Goal: Answer question/provide support: Share knowledge or assist other users

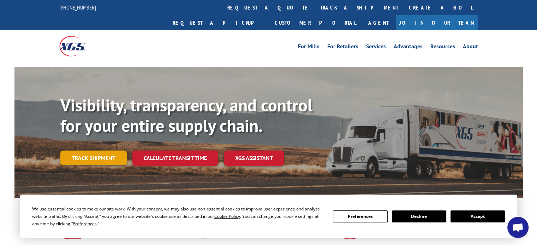
click at [87, 151] on link "Track shipment" at bounding box center [93, 158] width 66 height 15
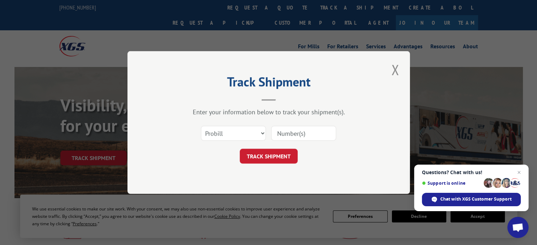
click at [291, 135] on input at bounding box center [303, 133] width 65 height 15
click at [305, 131] on input at bounding box center [303, 133] width 65 height 15
paste input "643309"
type input "643309"
click at [273, 156] on button "TRACK SHIPMENT" at bounding box center [269, 156] width 58 height 15
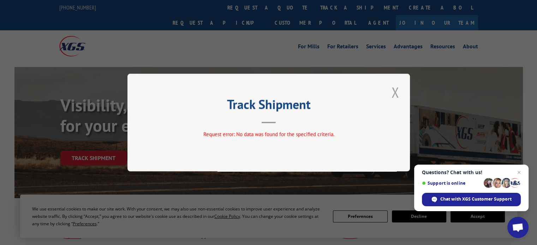
click at [398, 93] on button "Close modal" at bounding box center [395, 92] width 12 height 19
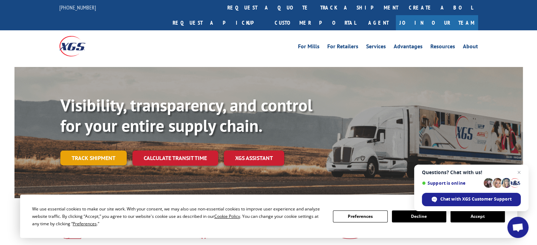
click at [114, 151] on link "Track shipment" at bounding box center [93, 158] width 66 height 15
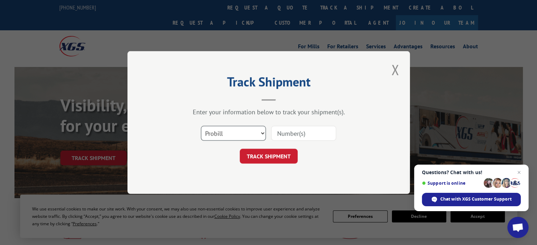
click at [256, 133] on select "Select category... Probill BOL PO" at bounding box center [233, 133] width 65 height 15
select select "po"
click at [201, 126] on select "Select category... Probill BOL PO" at bounding box center [233, 133] width 65 height 15
click at [291, 130] on input at bounding box center [303, 133] width 65 height 15
type input "643309"
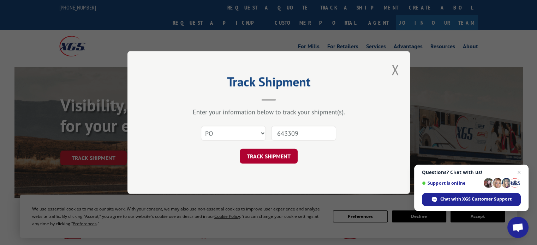
click at [281, 163] on button "TRACK SHIPMENT" at bounding box center [269, 156] width 58 height 15
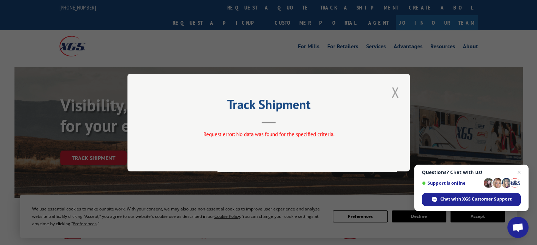
click at [395, 95] on button "Close modal" at bounding box center [395, 92] width 12 height 19
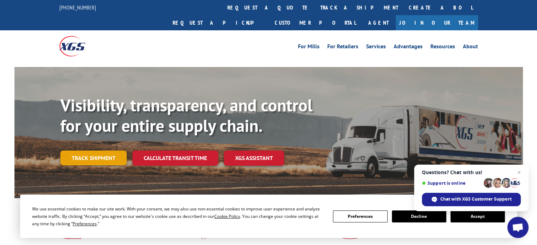
click at [114, 151] on link "Track shipment" at bounding box center [93, 158] width 66 height 15
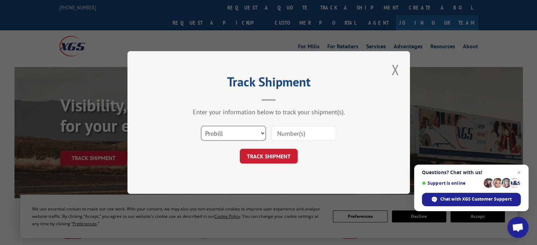
click at [236, 130] on select "Select category... Probill BOL PO" at bounding box center [233, 133] width 65 height 15
select select "bol"
click at [201, 126] on select "Select category... Probill BOL PO" at bounding box center [233, 133] width 65 height 15
click at [307, 132] on input at bounding box center [303, 133] width 65 height 15
type input "643309"
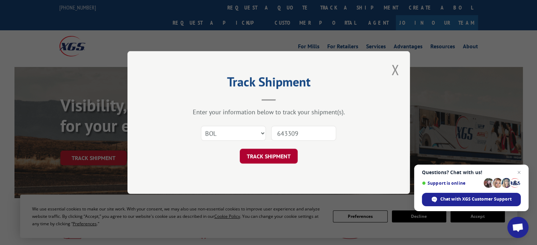
click at [265, 154] on button "TRACK SHIPMENT" at bounding box center [269, 156] width 58 height 15
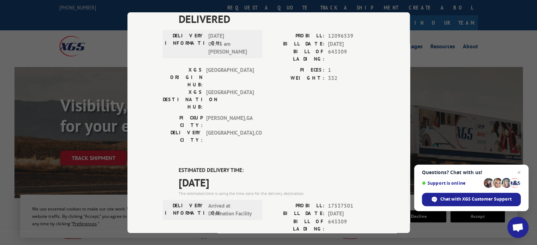
scroll to position [71, 0]
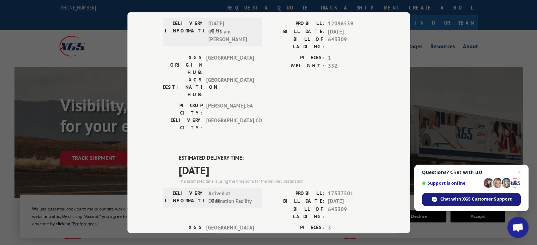
click at [480, 198] on span "Chat with XGS Customer Support" at bounding box center [475, 199] width 71 height 6
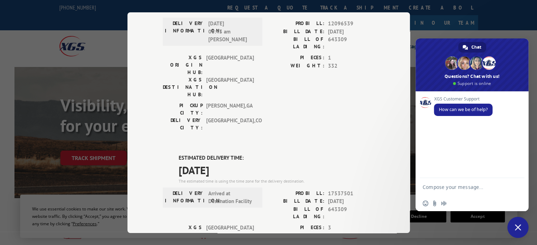
click at [462, 187] on textarea "Compose your message..." at bounding box center [465, 187] width 85 height 18
type textarea "delivery confirmation"
click at [517, 187] on span "Send" at bounding box center [516, 187] width 5 height 5
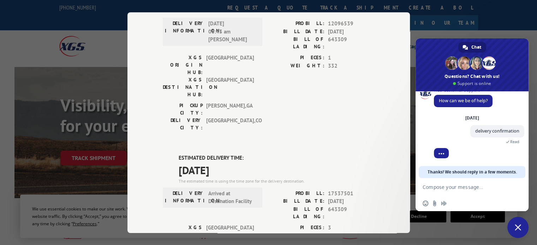
scroll to position [54, 0]
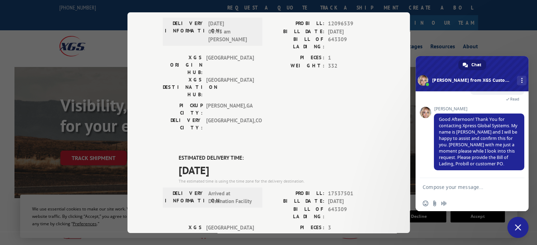
click at [334, 205] on span "643309" at bounding box center [351, 212] width 47 height 15
copy span "643309"
click at [456, 187] on textarea "Compose your message..." at bounding box center [465, 187] width 85 height 18
paste textarea "643309"
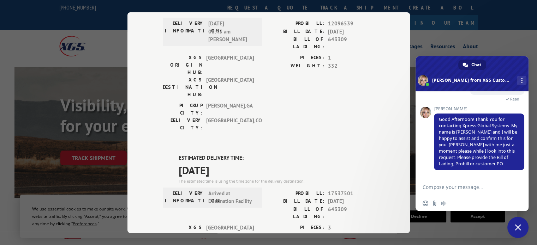
type textarea "643309"
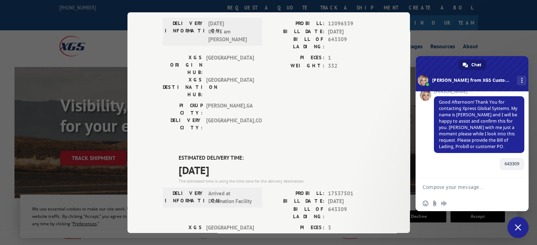
scroll to position [72, 0]
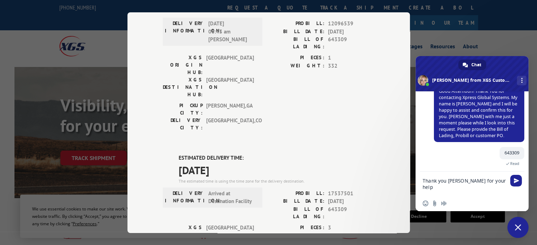
type textarea "Thank you [PERSON_NAME] for your help!"
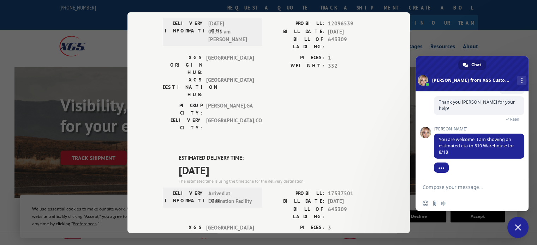
scroll to position [153, 0]
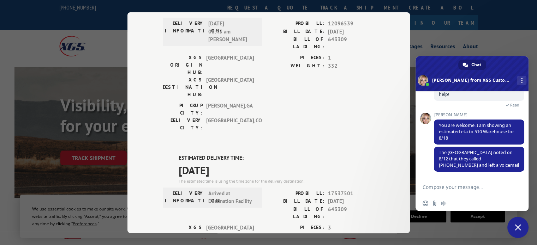
click at [456, 187] on textarea "Compose your message..." at bounding box center [465, 187] width 85 height 18
type textarea "o"
type textarea "Ok thank you. Does it show estimated delivery time?"
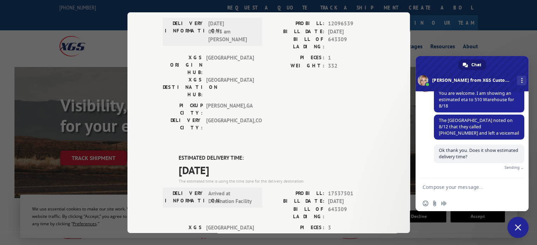
scroll to position [177, 0]
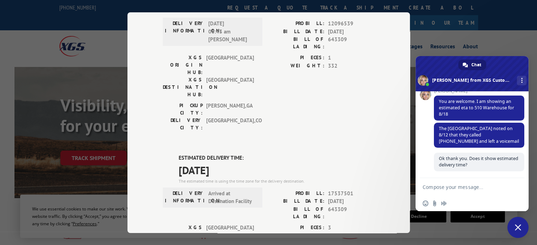
type textarea "o"
type textarea "P"
type textarea "9"
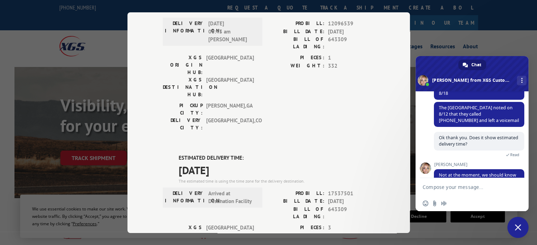
scroll to position [215, 0]
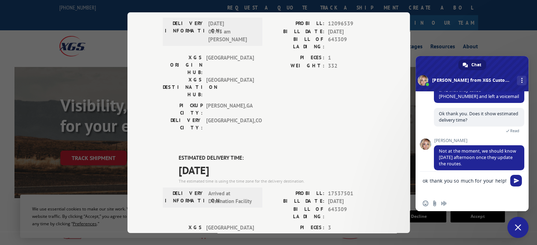
type textarea "ok thank you so much for your help!"
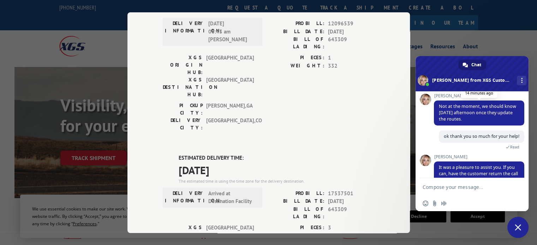
scroll to position [295, 0]
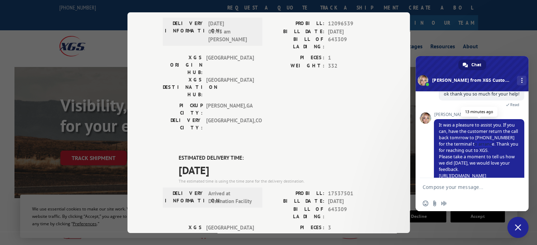
drag, startPoint x: 490, startPoint y: 152, endPoint x: 507, endPoint y: 154, distance: 17.1
click at [507, 154] on span "It was a pleasure to assist you. If you can, have the customer return the call …" at bounding box center [479, 150] width 90 height 63
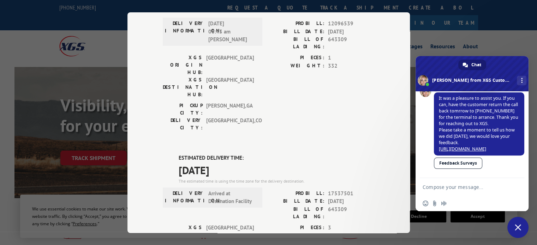
click at [486, 149] on link "[URL][DOMAIN_NAME]" at bounding box center [462, 149] width 47 height 6
